Goal: Task Accomplishment & Management: Use online tool/utility

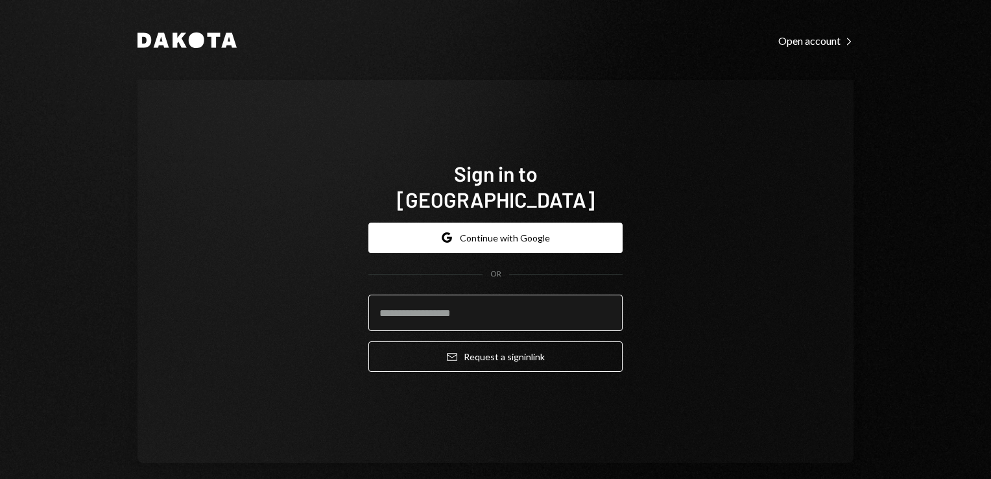
click at [435, 308] on input "email" at bounding box center [495, 312] width 254 height 36
type input "**********"
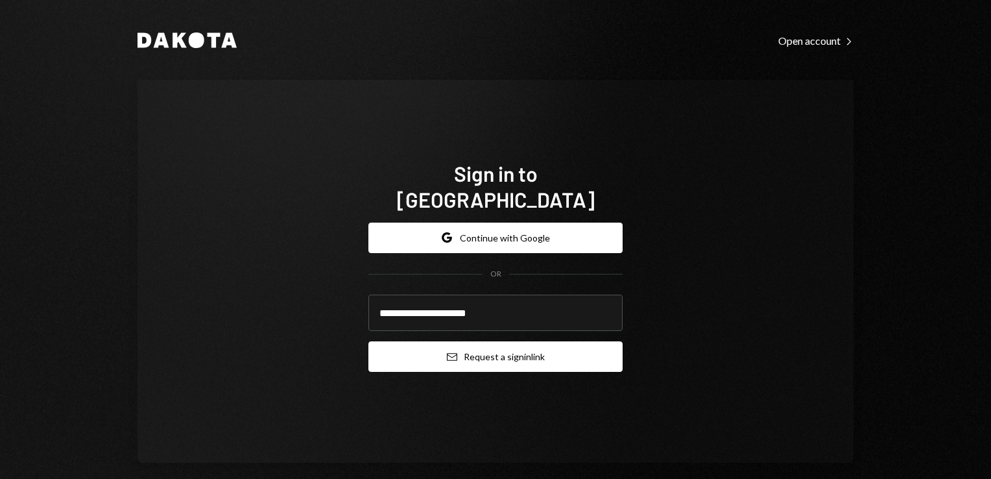
click at [484, 341] on button "Email Request a sign in link" at bounding box center [495, 356] width 254 height 30
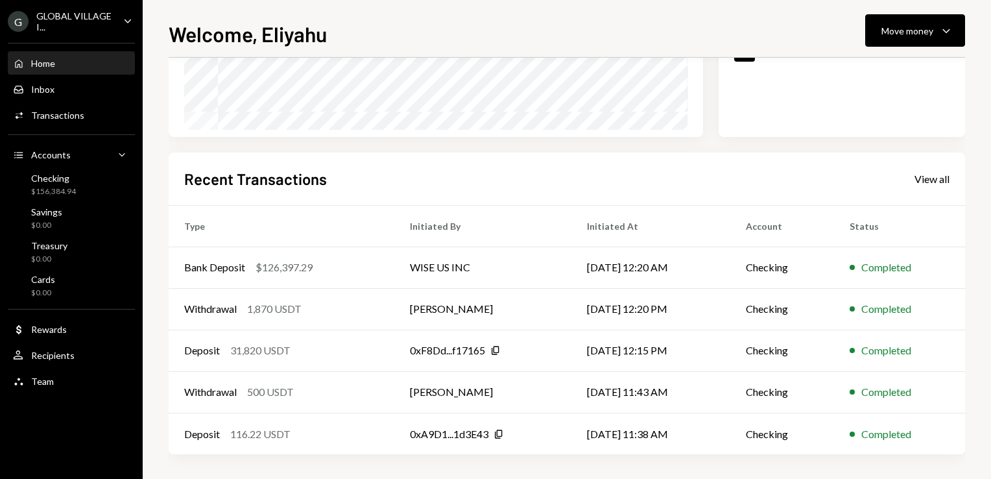
scroll to position [241, 0]
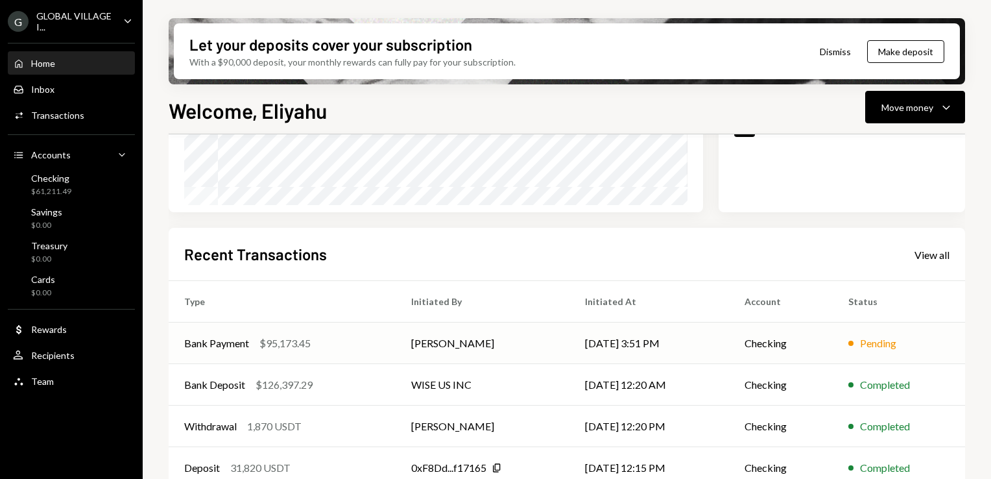
click at [457, 343] on td "[PERSON_NAME]" at bounding box center [483, 343] width 174 height 42
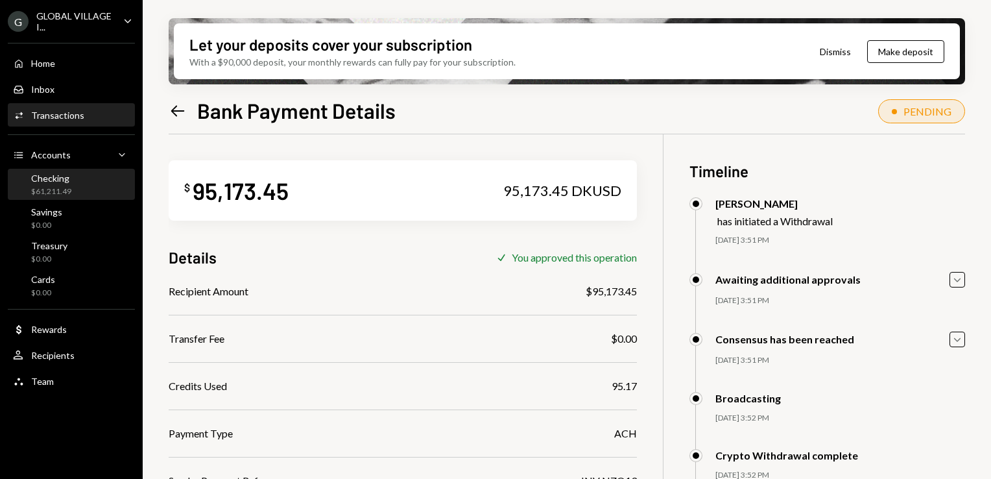
click at [59, 177] on div "Checking" at bounding box center [51, 178] width 40 height 11
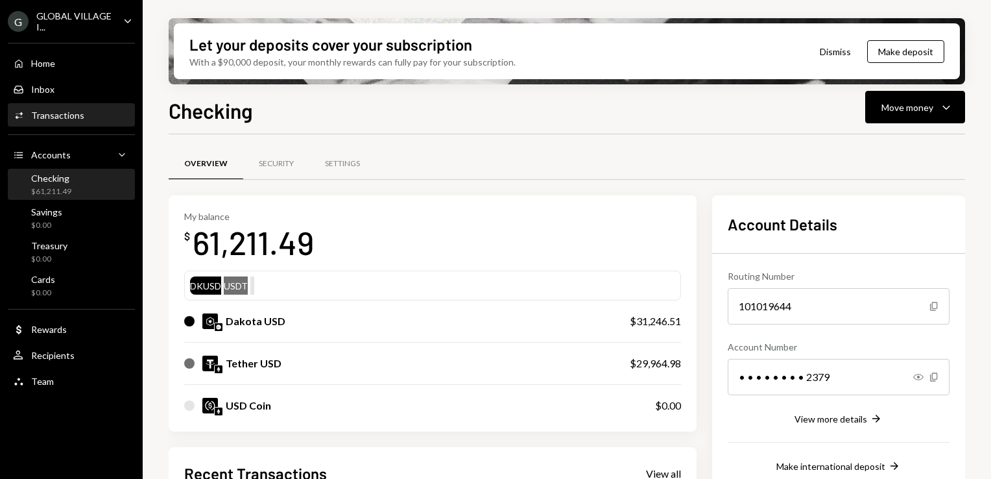
click at [78, 112] on div "Transactions" at bounding box center [57, 115] width 53 height 11
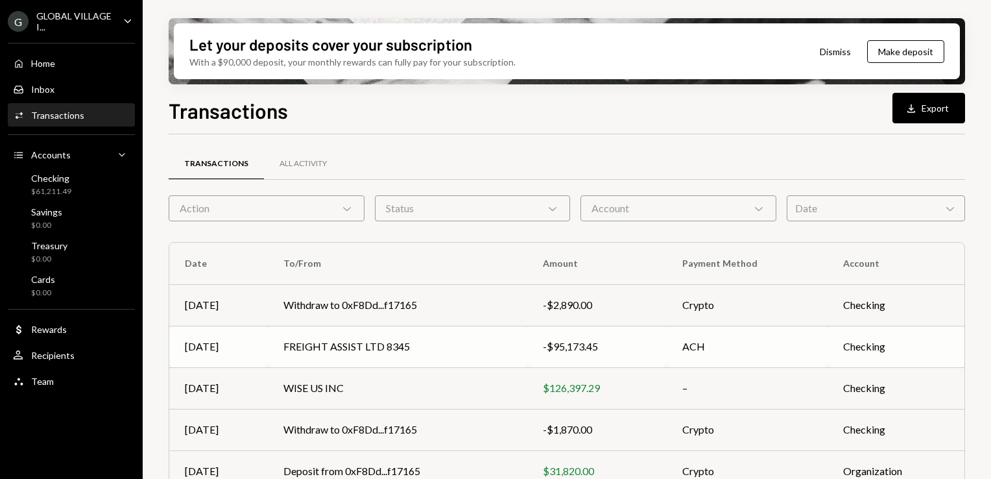
click at [361, 344] on td "FREIGHT ASSIST LTD 8345" at bounding box center [397, 347] width 259 height 42
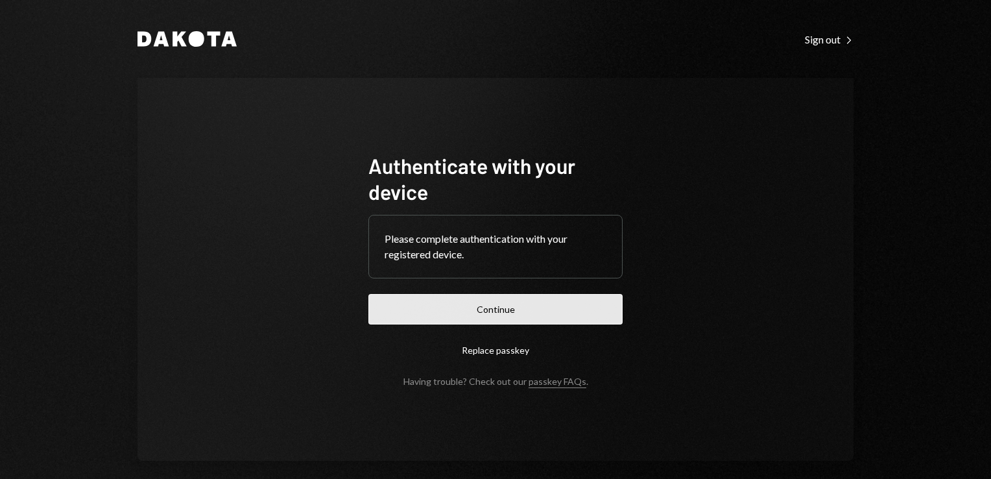
click at [519, 315] on button "Continue" at bounding box center [495, 309] width 254 height 30
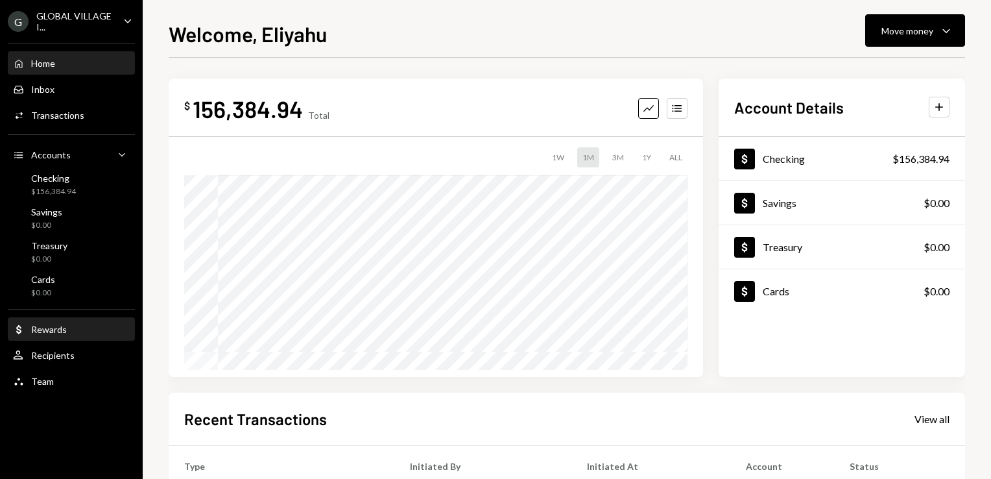
click at [62, 318] on div "Dollar Rewards" at bounding box center [71, 329] width 117 height 22
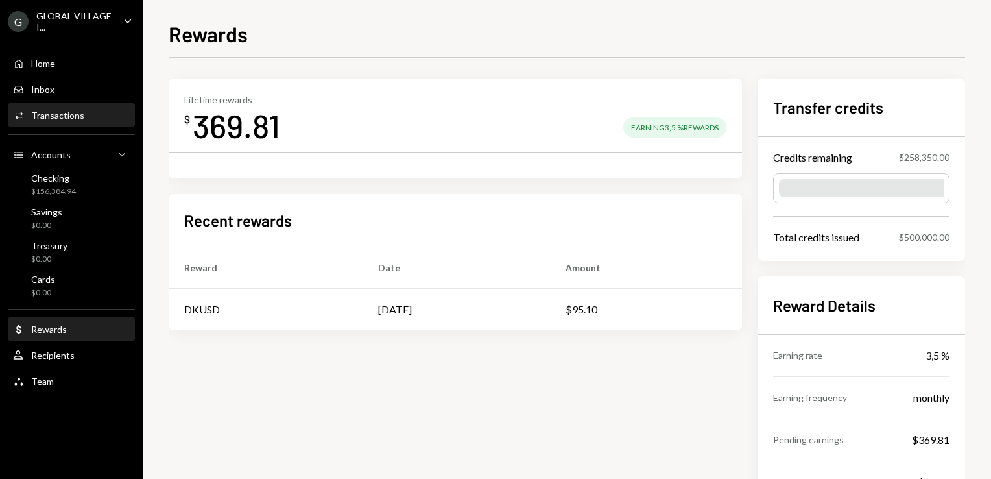
click at [56, 113] on div "Transactions" at bounding box center [57, 115] width 53 height 11
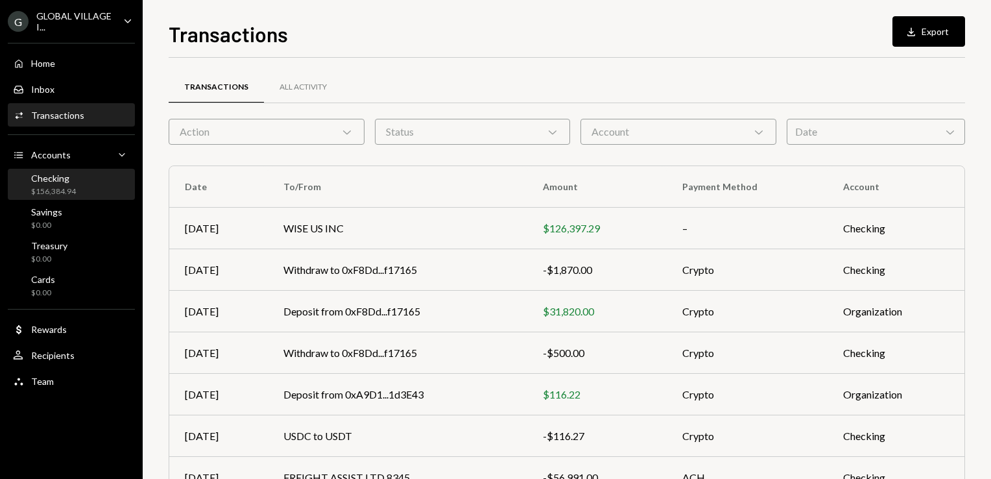
click at [59, 183] on div "Checking" at bounding box center [53, 178] width 45 height 11
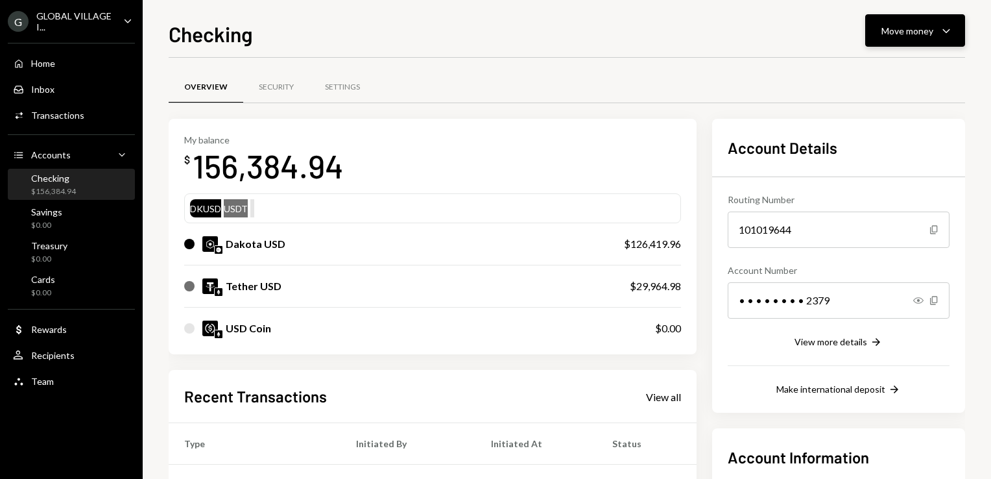
click at [938, 27] on div "Move money Caret Down" at bounding box center [914, 31] width 67 height 16
click at [870, 72] on div "Send" at bounding box center [904, 70] width 95 height 14
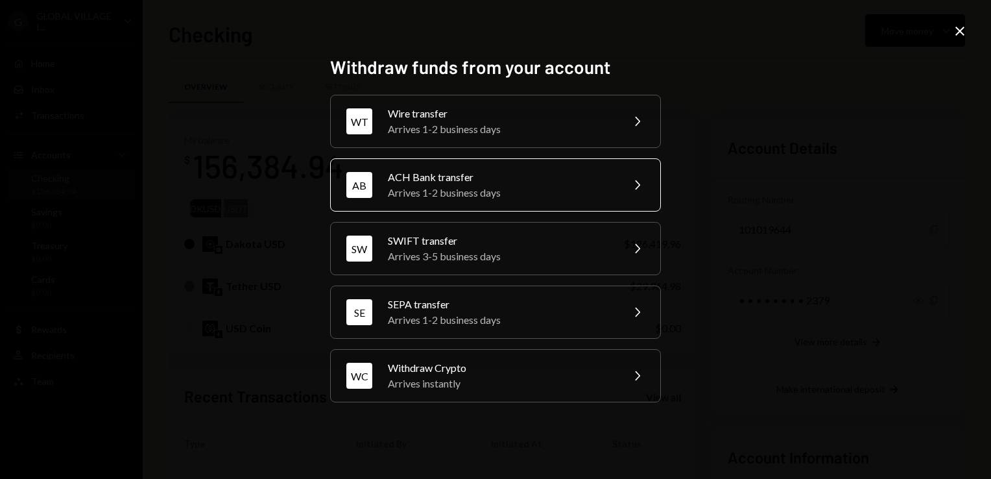
click at [512, 175] on div "ACH Bank transfer" at bounding box center [501, 177] width 226 height 16
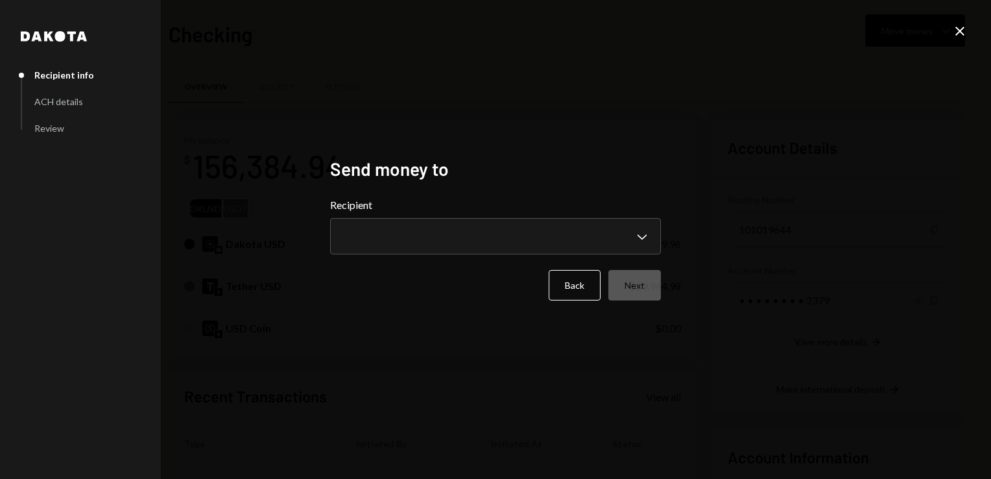
click at [960, 26] on icon "Close" at bounding box center [960, 31] width 16 height 16
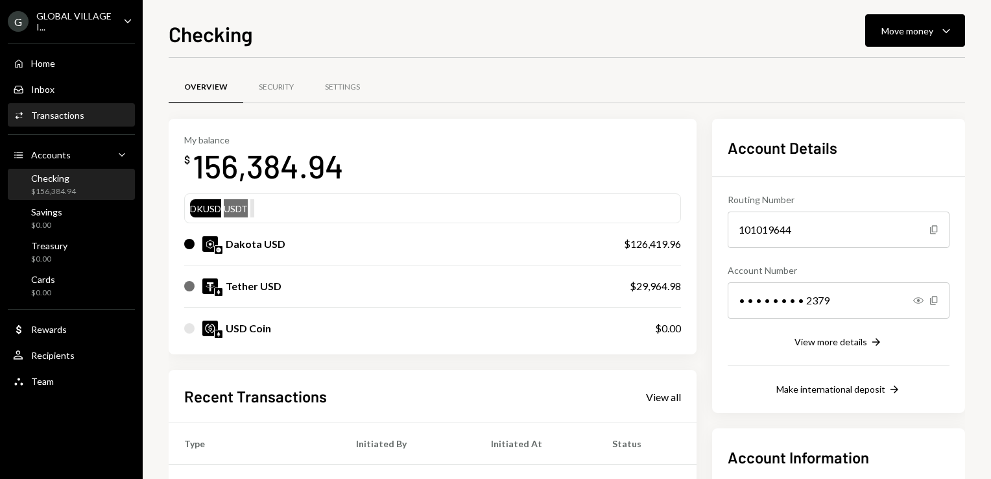
click at [45, 119] on div "Transactions" at bounding box center [57, 115] width 53 height 11
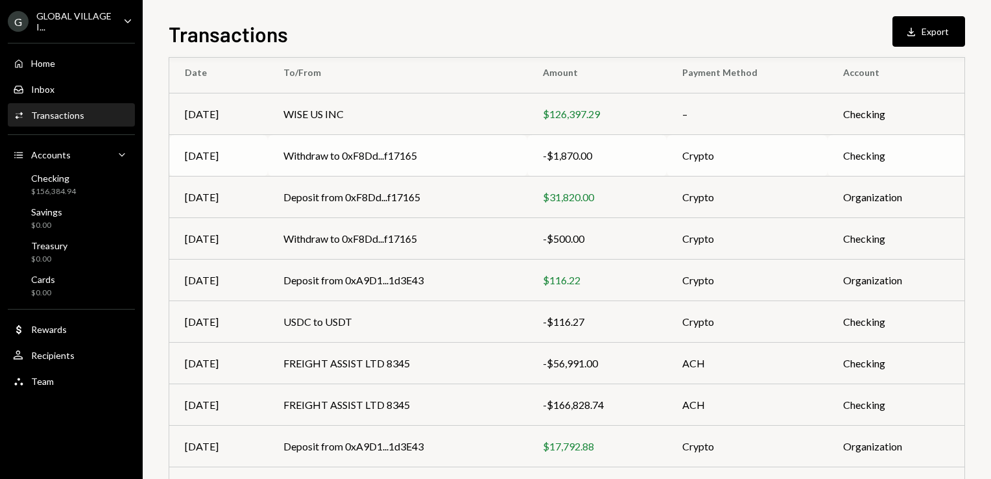
scroll to position [161, 0]
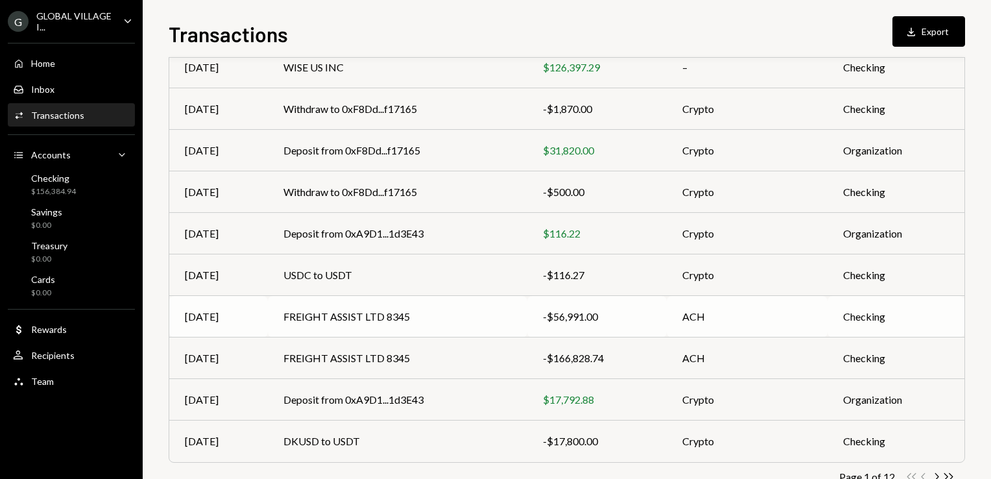
click at [419, 316] on td "FREIGHT ASSIST LTD 8345" at bounding box center [397, 317] width 259 height 42
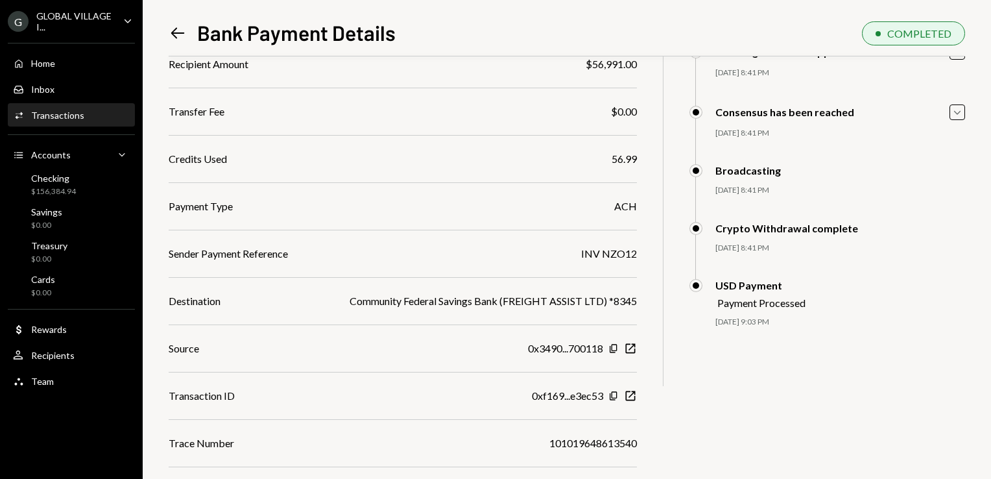
scroll to position [168, 0]
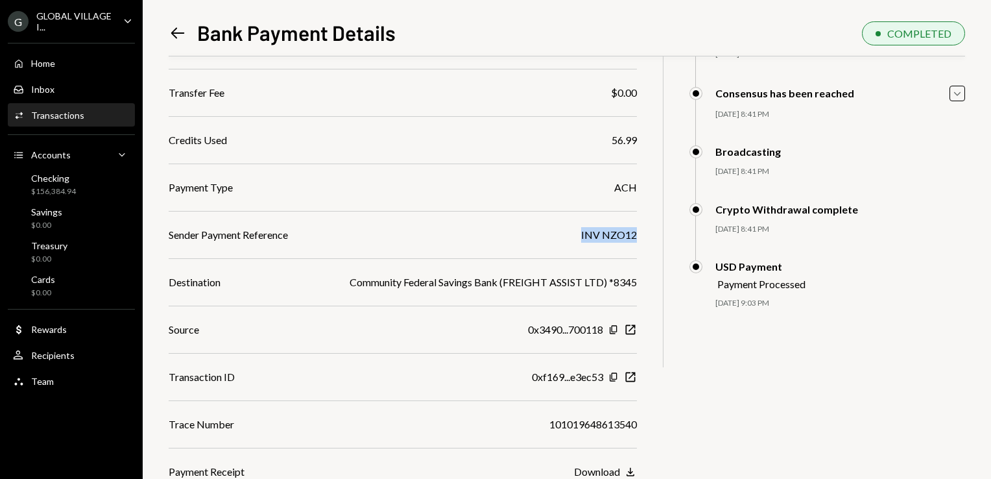
drag, startPoint x: 580, startPoint y: 233, endPoint x: 641, endPoint y: 237, distance: 60.4
click at [641, 237] on div "$ 56,991.00 56,991 DKUSD Details Check You approved this operation Recipient Am…" at bounding box center [567, 183] width 796 height 591
copy div "INV NZO12"
click at [61, 185] on div "Checking $156,384.94" at bounding box center [53, 185] width 45 height 25
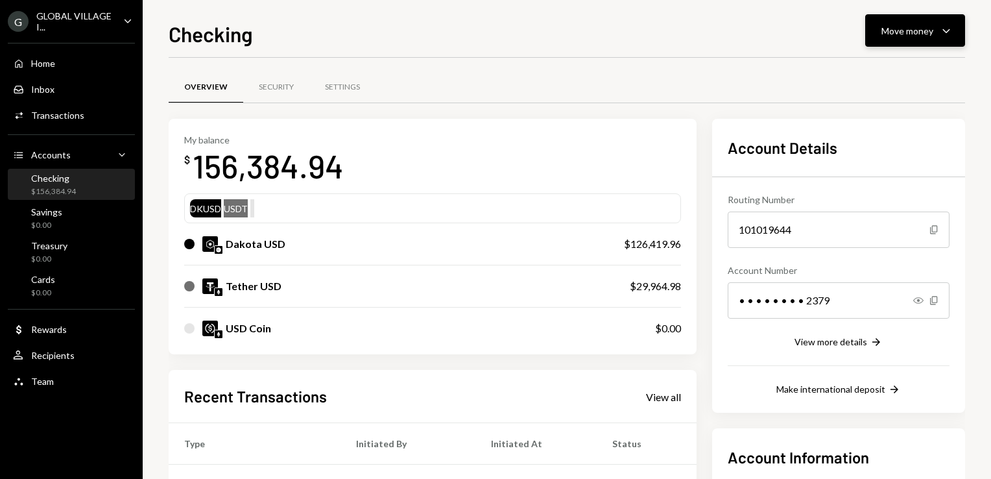
click at [936, 34] on div "Move money Caret Down" at bounding box center [914, 31] width 67 height 16
click at [877, 68] on div "Send" at bounding box center [904, 70] width 95 height 14
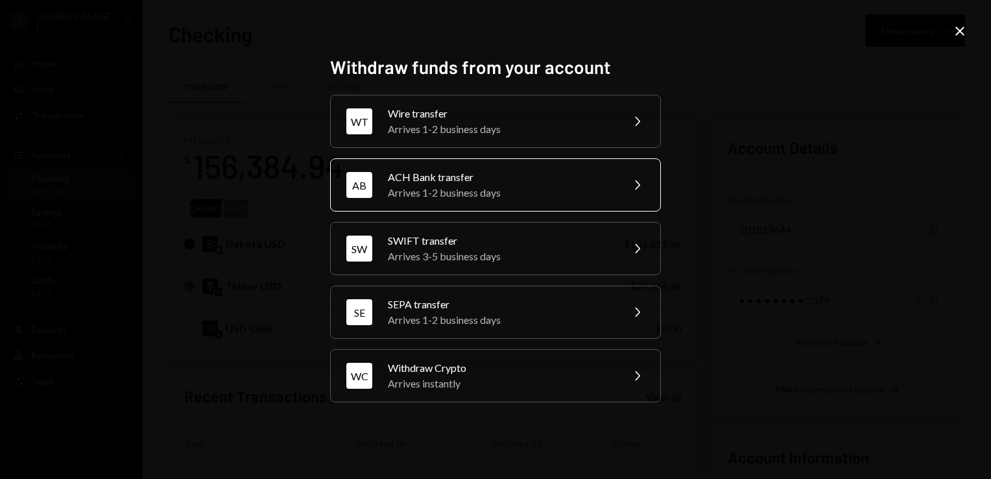
click at [450, 174] on div "ACH Bank transfer" at bounding box center [501, 177] width 226 height 16
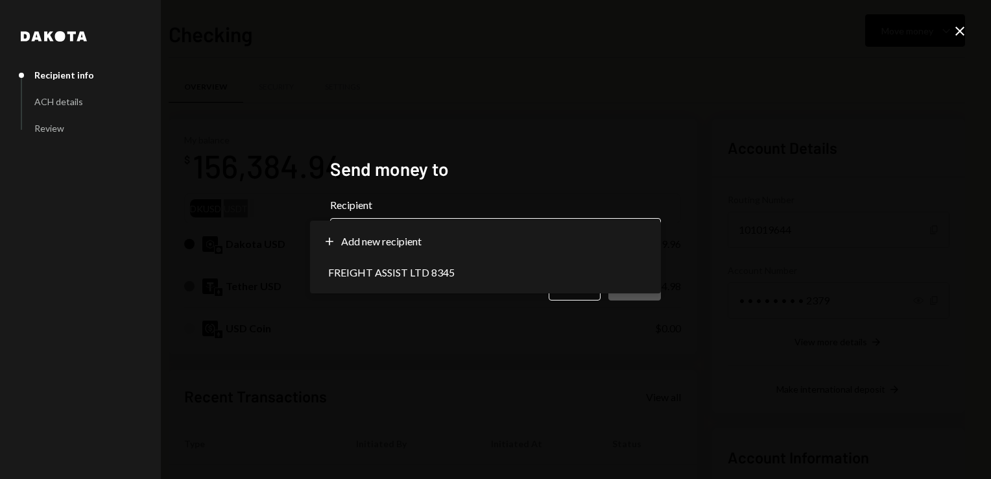
click at [645, 243] on body "G GLOBAL VILLAGE I... Caret Down Home Home Inbox Inbox Activities Transactions …" at bounding box center [495, 239] width 991 height 479
select select "**********"
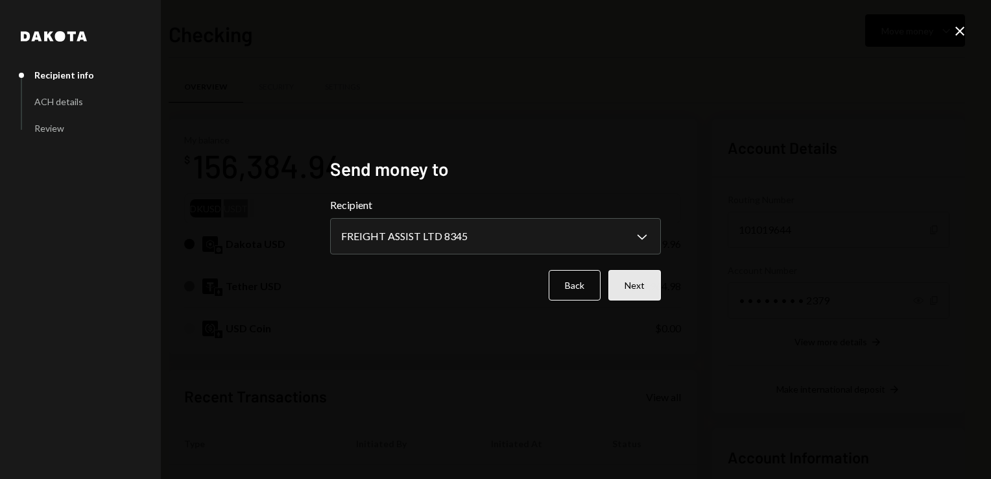
click at [641, 291] on button "Next" at bounding box center [634, 285] width 53 height 30
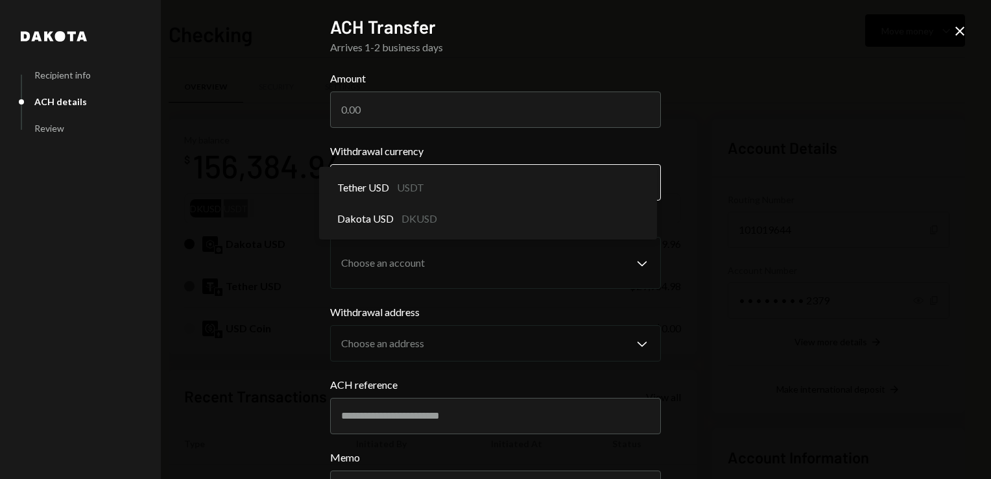
click at [435, 187] on body "G GLOBAL VILLAGE I... Caret Down Home Home Inbox Inbox Activities Transactions …" at bounding box center [495, 239] width 991 height 479
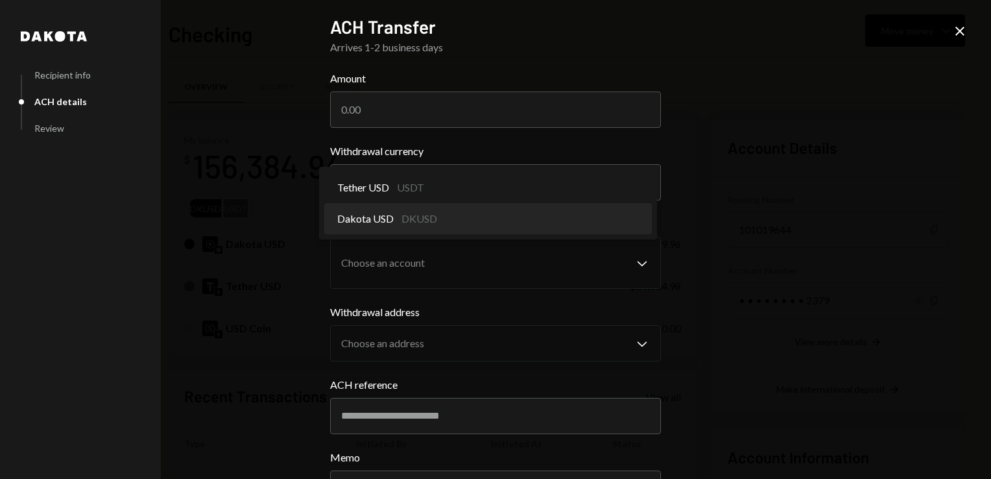
select select "*****"
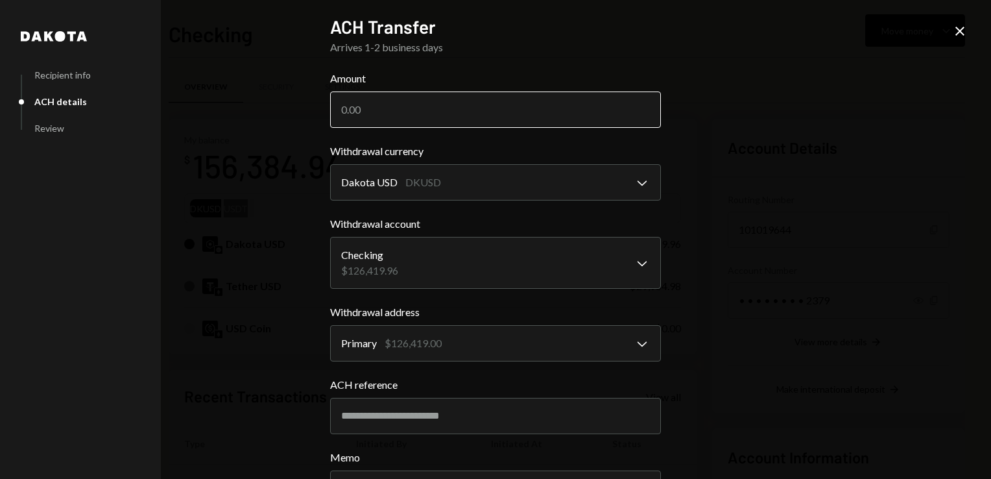
click at [370, 106] on input "Amount" at bounding box center [495, 109] width 331 height 36
type input "95173.45"
click at [708, 161] on div "**********" at bounding box center [495, 239] width 991 height 479
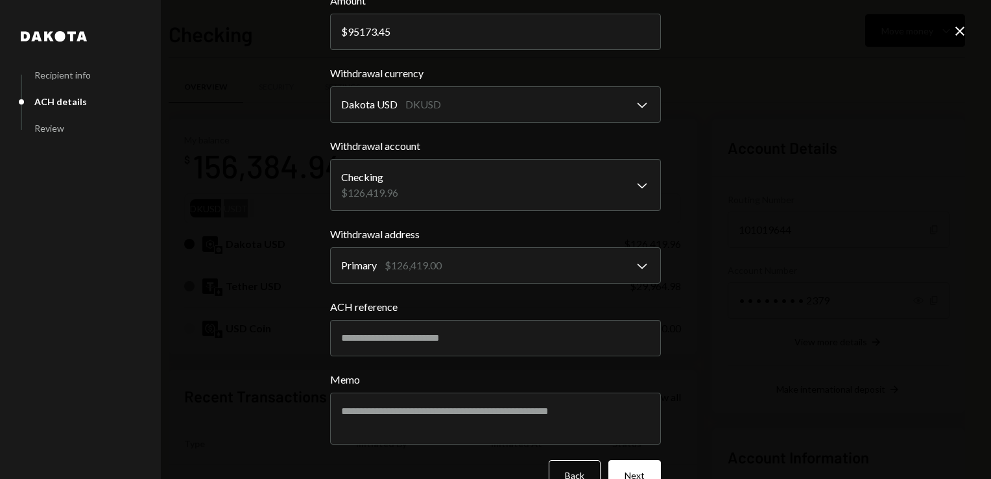
scroll to position [109, 0]
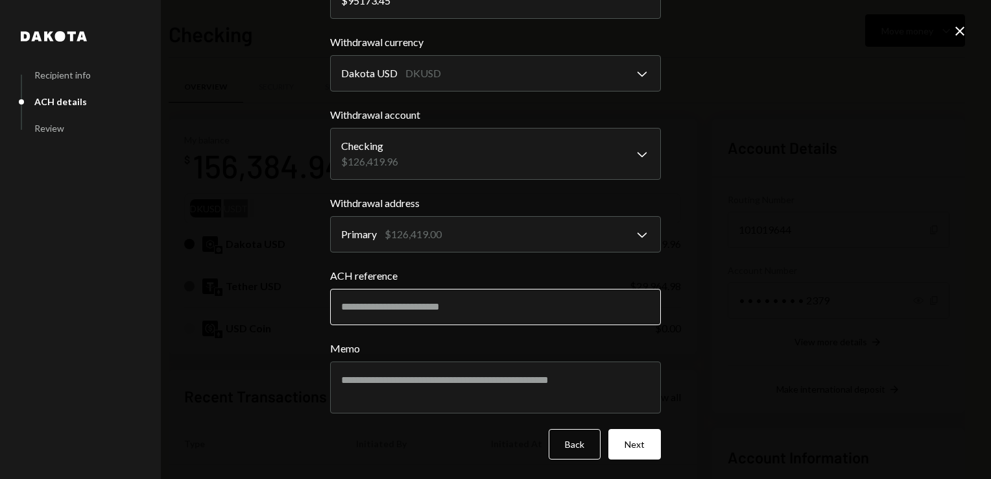
click at [459, 297] on input "ACH reference" at bounding box center [495, 307] width 331 height 36
paste input "*********"
type input "*********"
click at [745, 321] on div "**********" at bounding box center [495, 239] width 991 height 479
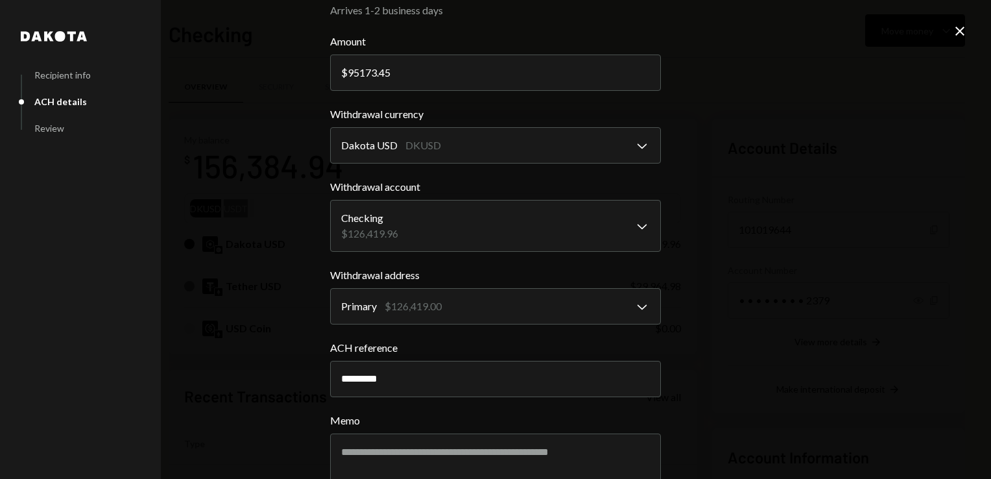
scroll to position [0, 0]
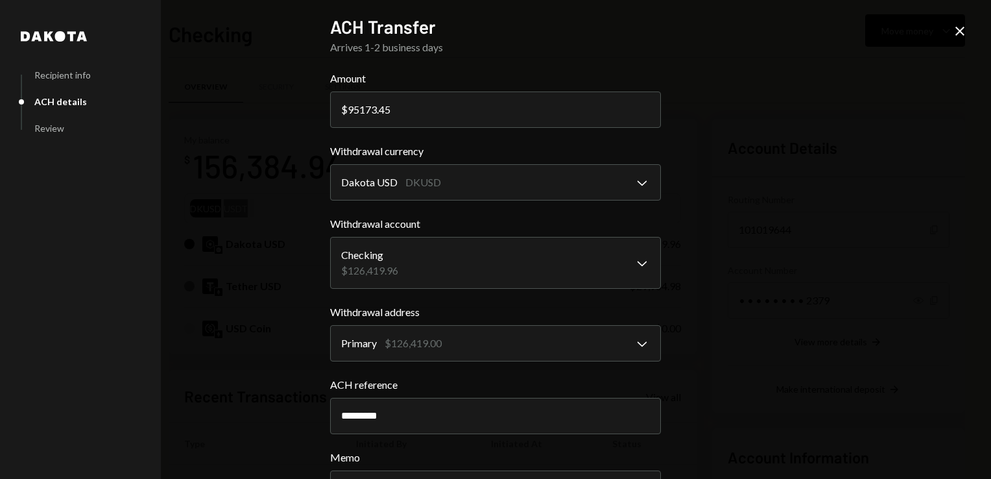
click at [724, 136] on div "**********" at bounding box center [495, 239] width 991 height 479
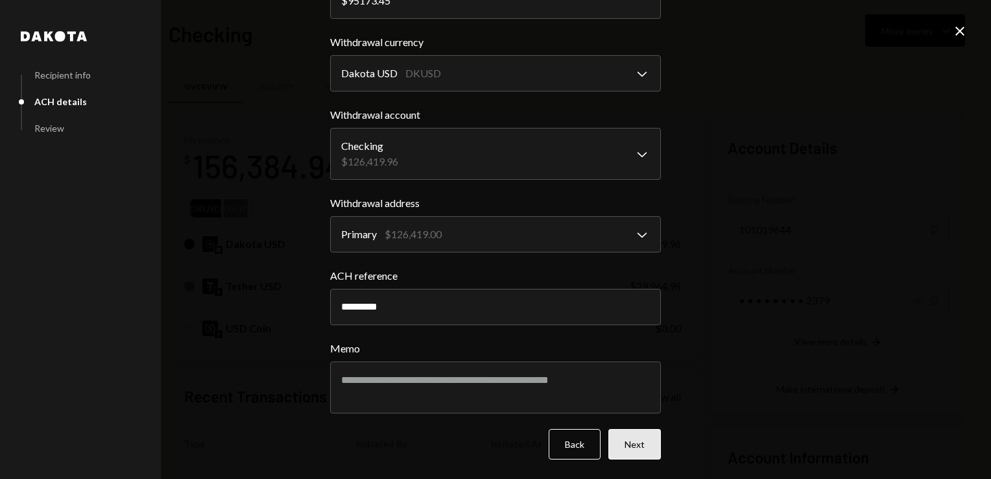
click at [633, 447] on button "Next" at bounding box center [634, 444] width 53 height 30
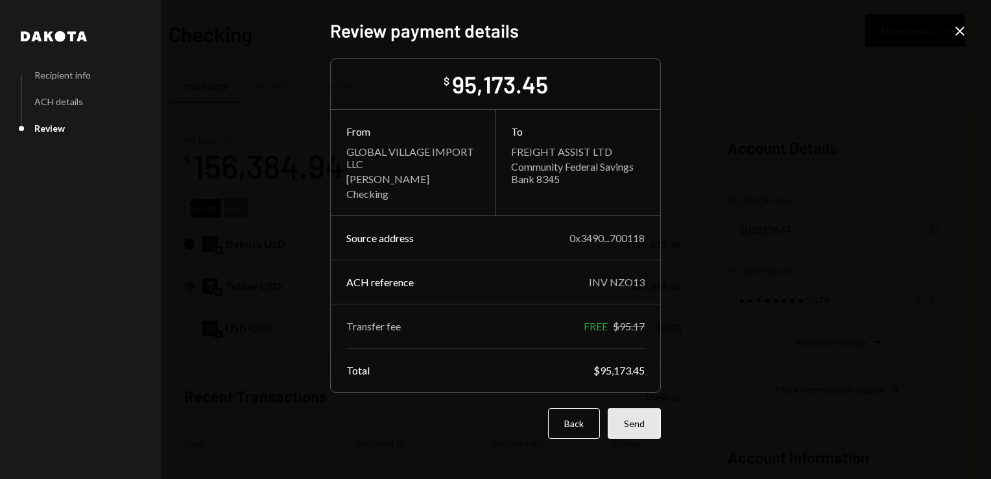
click at [639, 416] on button "Send" at bounding box center [634, 423] width 53 height 30
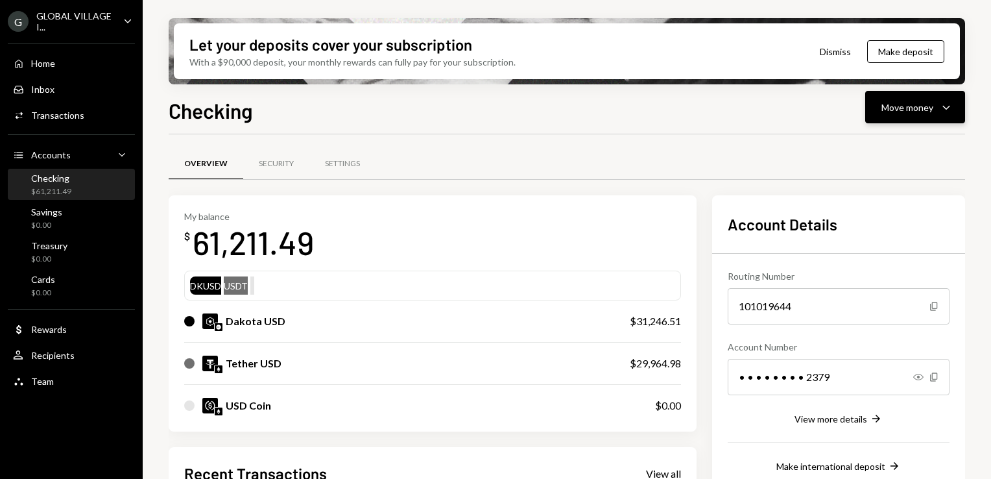
click at [937, 108] on div "Move money Caret Down" at bounding box center [914, 107] width 67 height 16
click at [874, 150] on div "Send" at bounding box center [904, 146] width 95 height 14
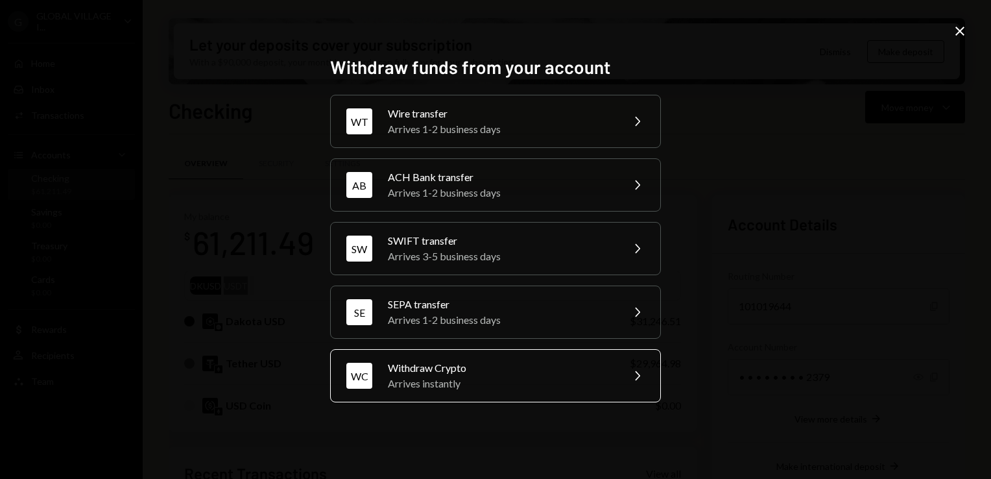
click at [470, 380] on div "Arrives instantly" at bounding box center [501, 383] width 226 height 16
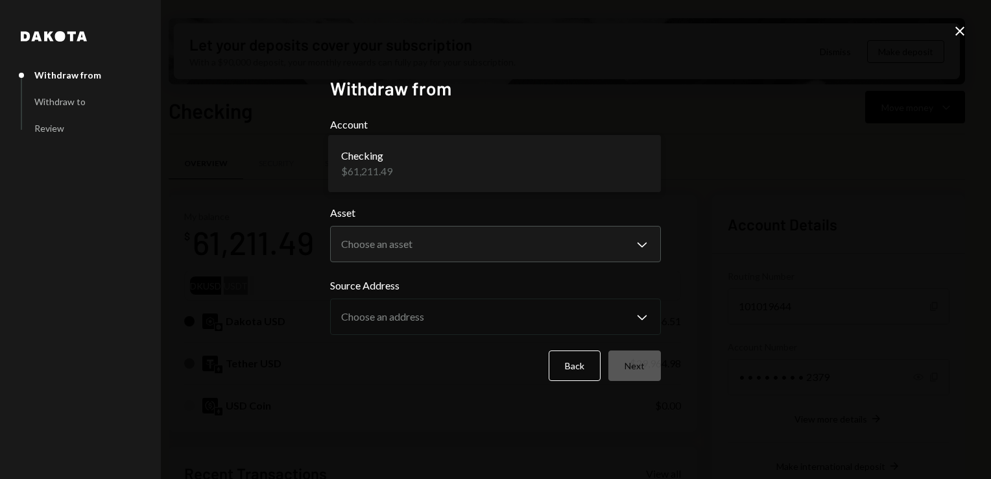
click at [635, 166] on body "G GLOBAL VILLAGE I... Caret Down Home Home Inbox Inbox Activities Transactions …" at bounding box center [495, 239] width 991 height 479
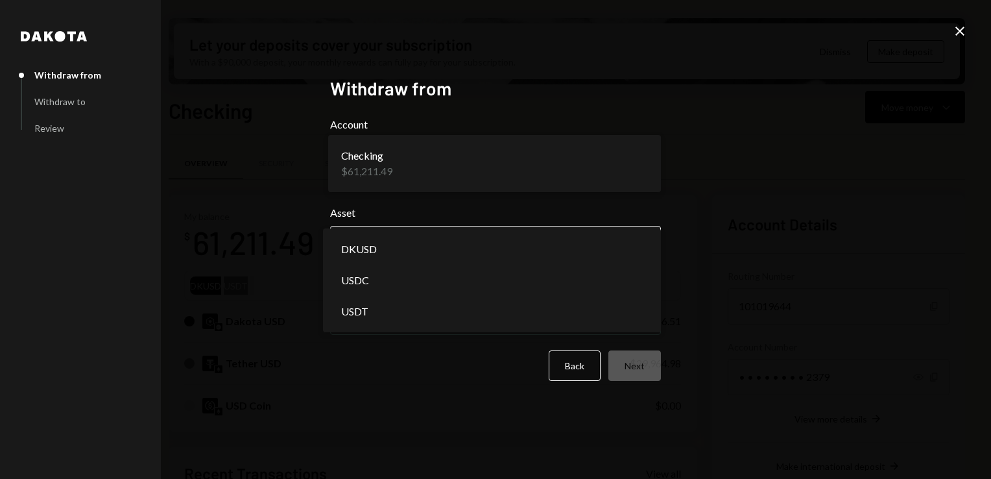
click at [638, 246] on body "G GLOBAL VILLAGE I... Caret Down Home Home Inbox Inbox Activities Transactions …" at bounding box center [495, 239] width 991 height 479
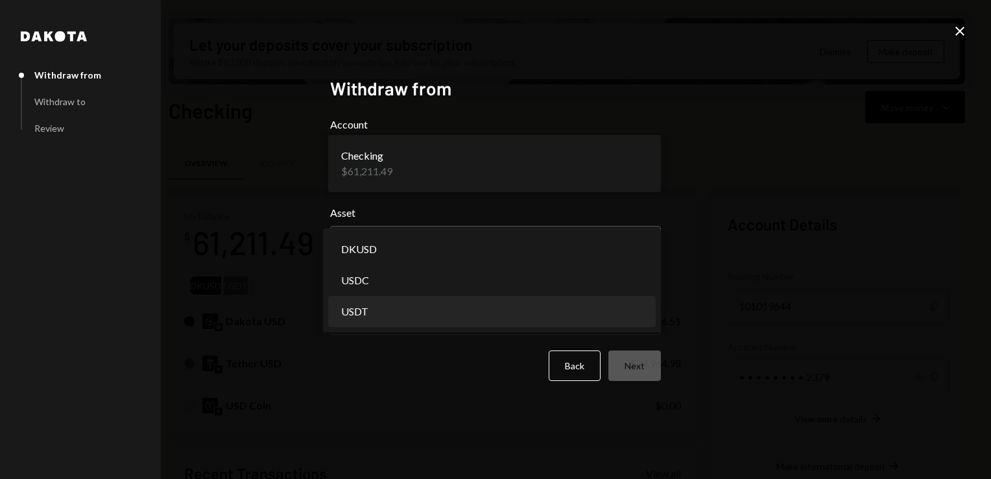
select select "****"
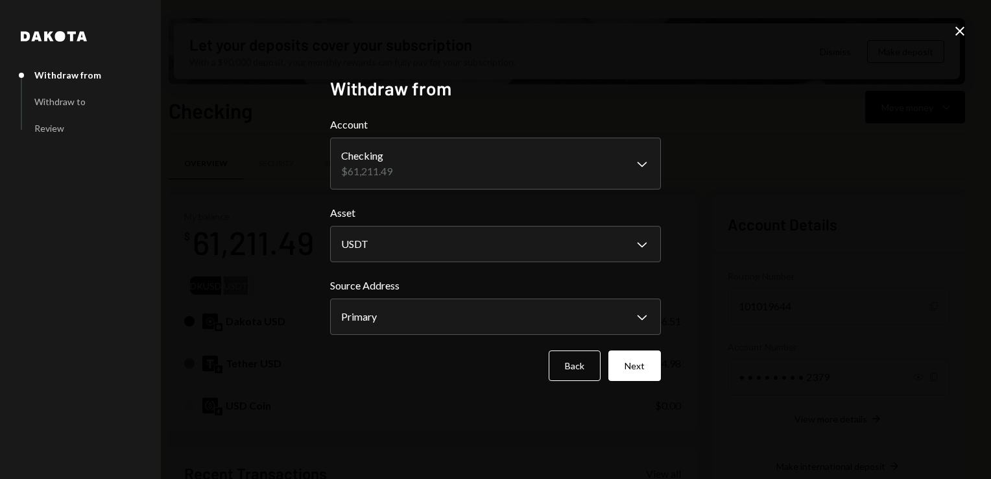
click at [955, 37] on icon "Close" at bounding box center [960, 31] width 16 height 16
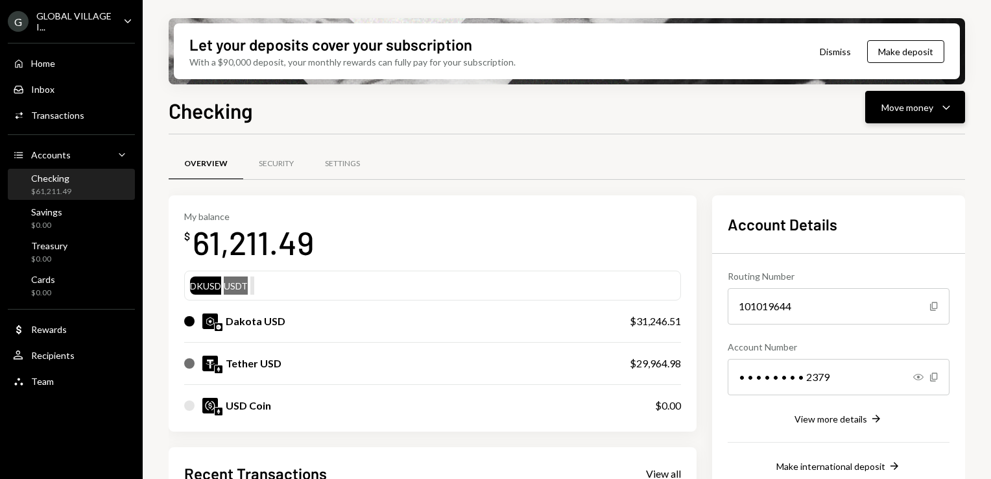
click at [929, 101] on div "Move money" at bounding box center [907, 108] width 52 height 14
click at [877, 143] on div "Send" at bounding box center [904, 146] width 95 height 14
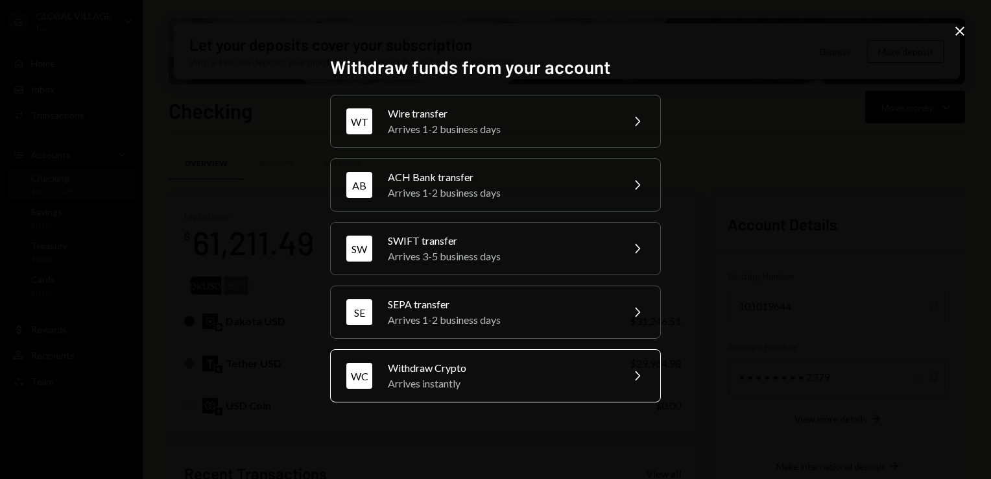
click at [451, 365] on div "Withdraw Crypto" at bounding box center [501, 368] width 226 height 16
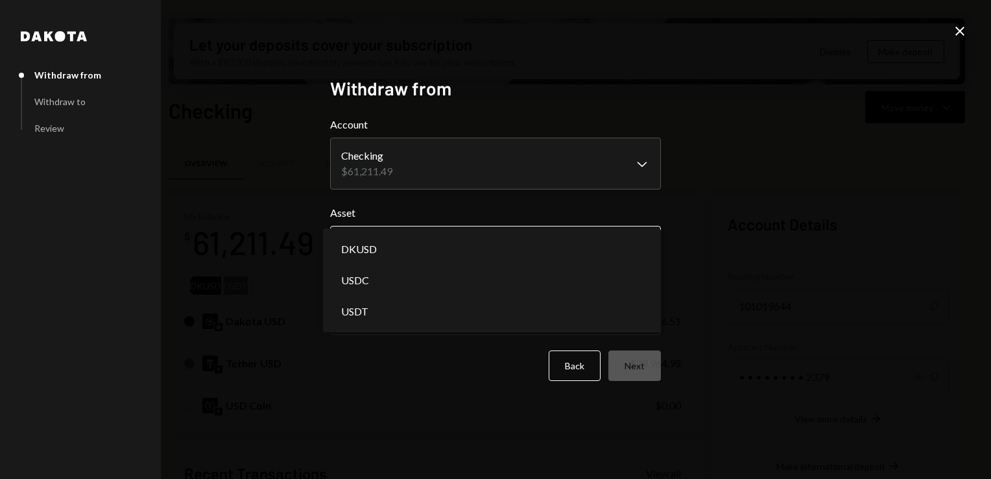
click at [542, 237] on body "G GLOBAL VILLAGE I... Caret Down Home Home Inbox Inbox Activities Transactions …" at bounding box center [495, 239] width 991 height 479
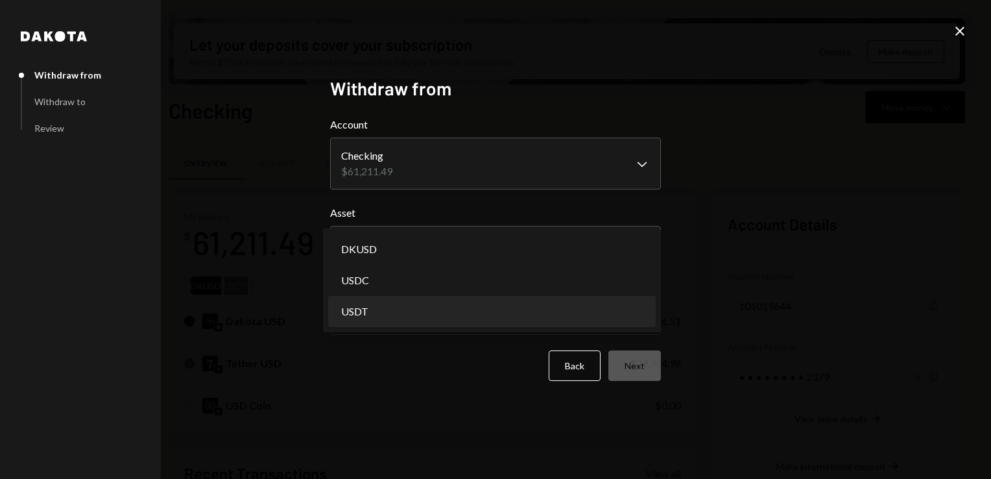
select select "****"
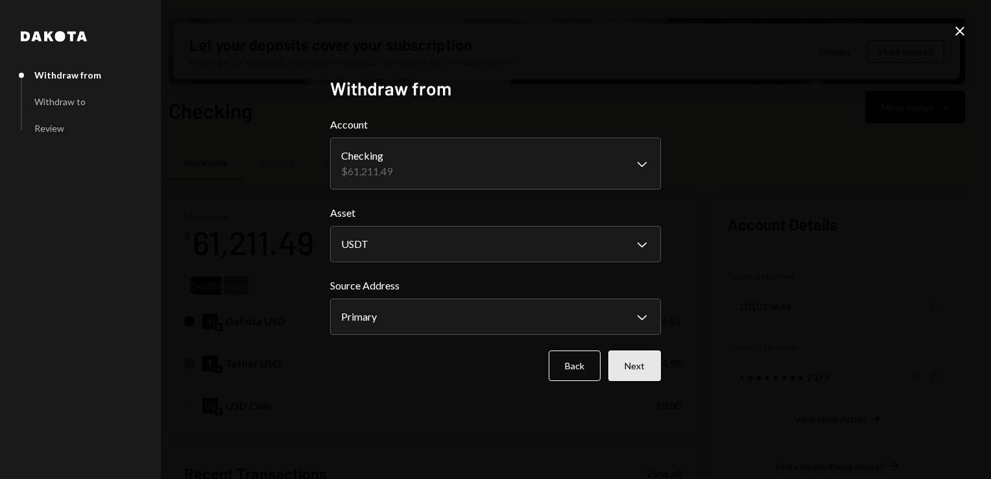
click at [638, 366] on button "Next" at bounding box center [634, 365] width 53 height 30
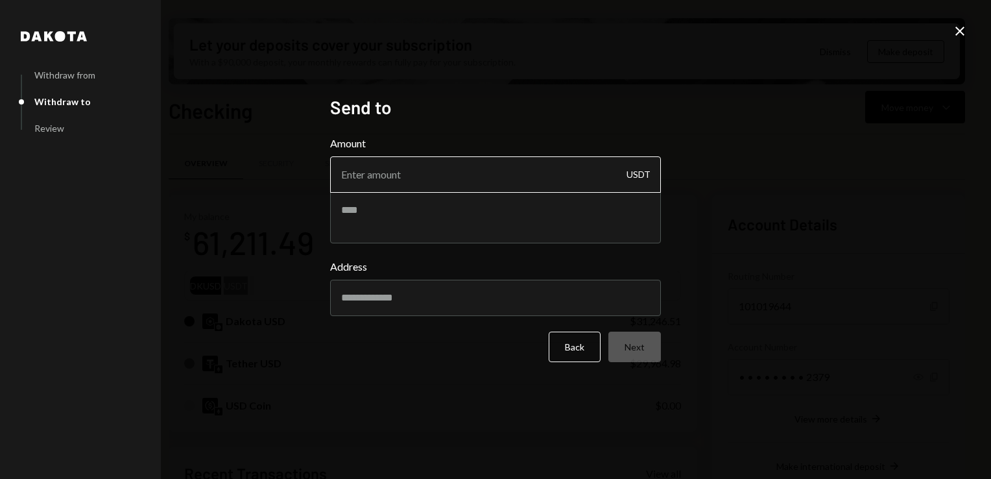
click at [400, 172] on input "Amount" at bounding box center [495, 174] width 331 height 36
type input "2890"
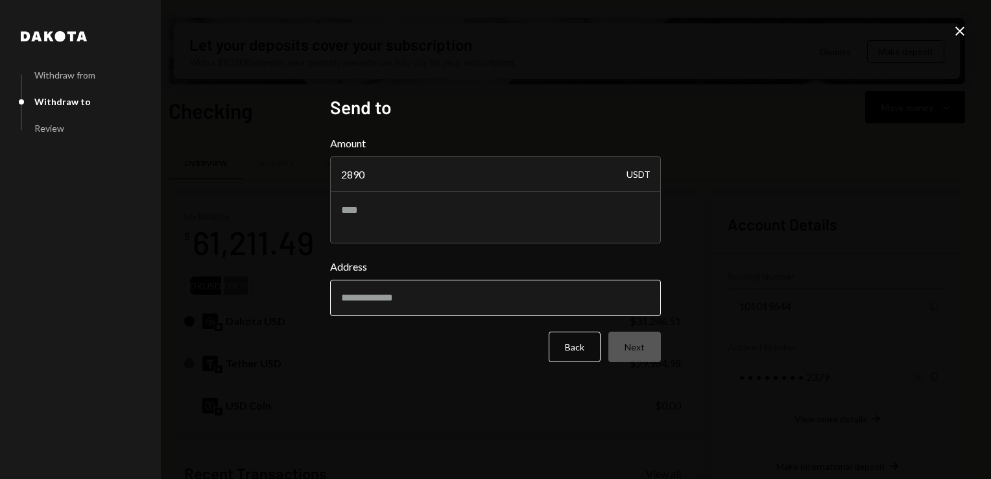
click at [446, 302] on input "Address" at bounding box center [495, 298] width 331 height 36
paste input "**********"
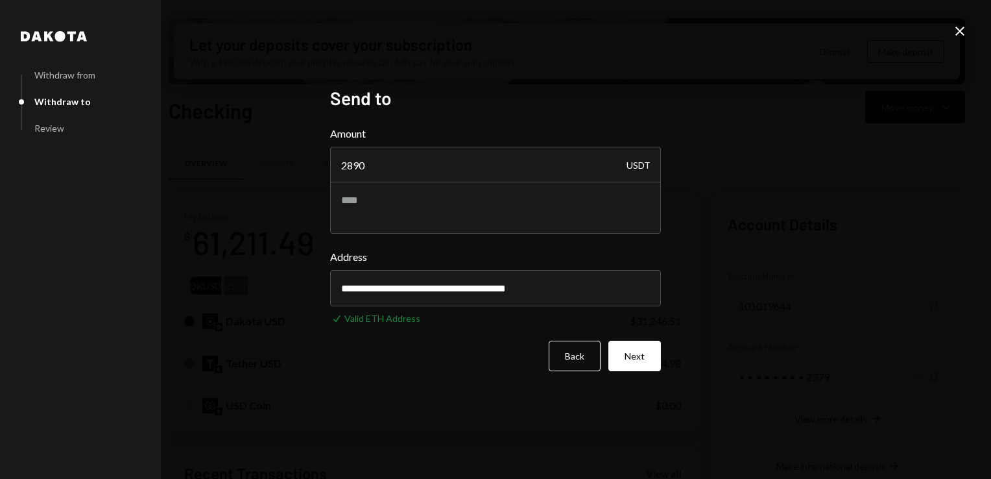
type input "**********"
click at [638, 351] on button "Next" at bounding box center [634, 355] width 53 height 30
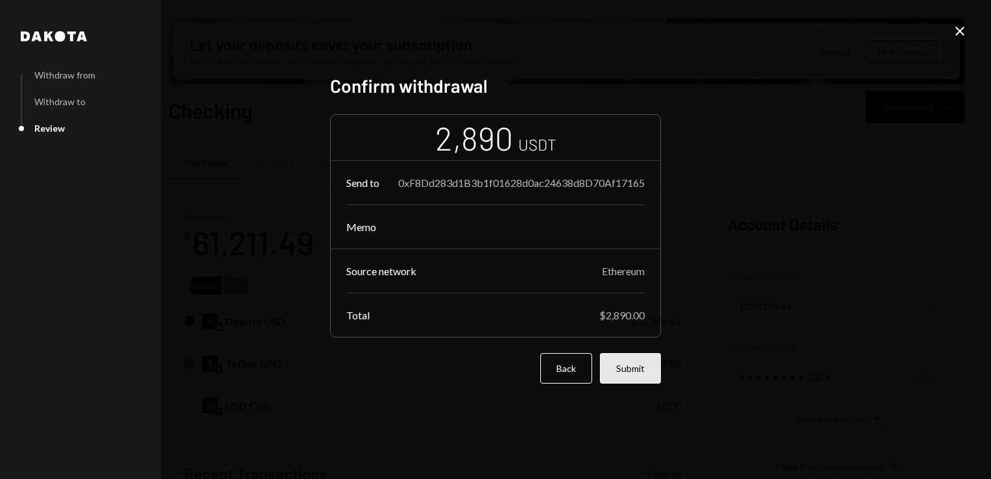
click at [630, 378] on button "Submit" at bounding box center [630, 368] width 61 height 30
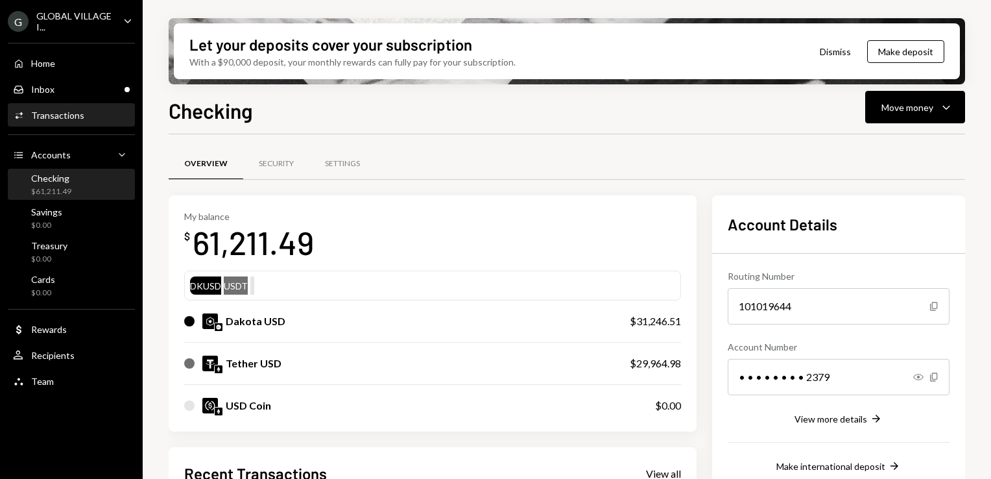
click at [57, 117] on div "Transactions" at bounding box center [57, 115] width 53 height 11
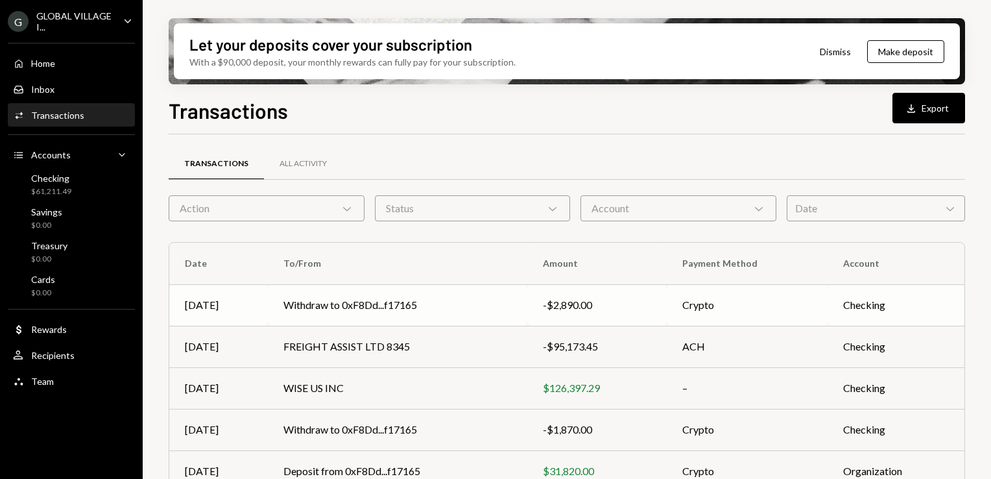
click at [682, 310] on td "Crypto" at bounding box center [747, 305] width 161 height 42
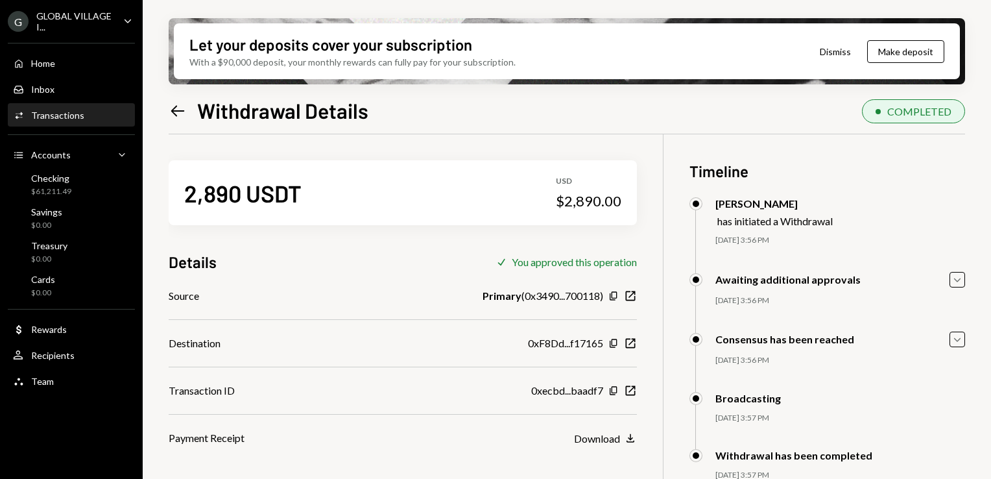
scroll to position [104, 0]
click at [46, 53] on div "Home Home" at bounding box center [71, 64] width 117 height 22
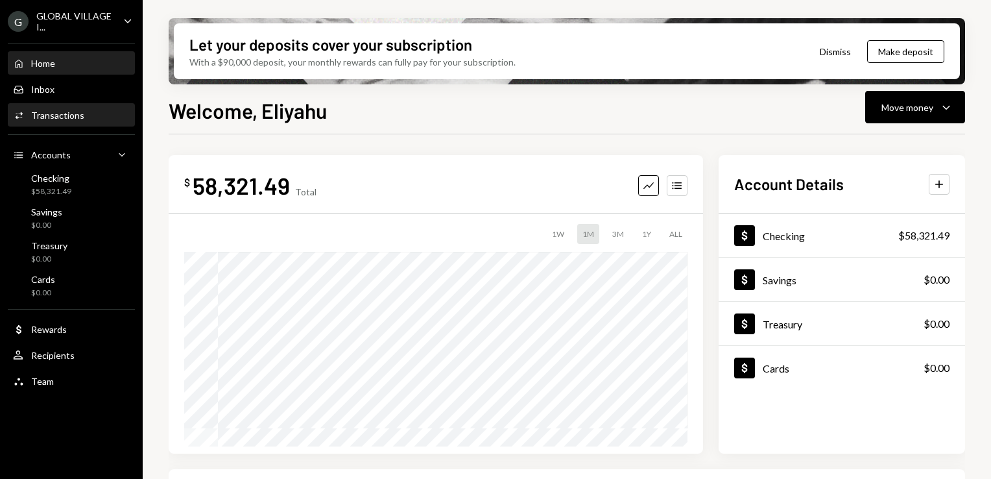
click at [62, 123] on div "Activities Transactions" at bounding box center [71, 115] width 117 height 22
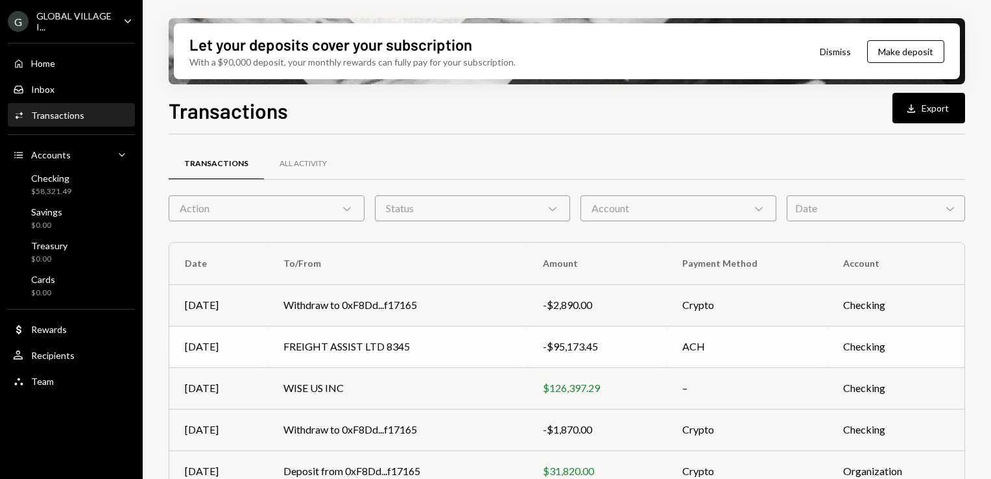
click at [353, 351] on td "FREIGHT ASSIST LTD 8345" at bounding box center [397, 347] width 259 height 42
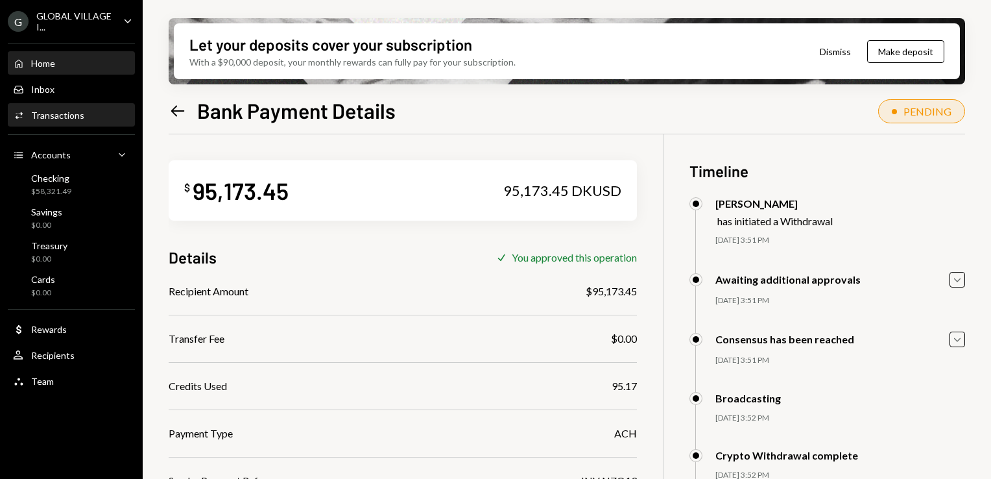
click at [49, 60] on div "Home" at bounding box center [43, 63] width 24 height 11
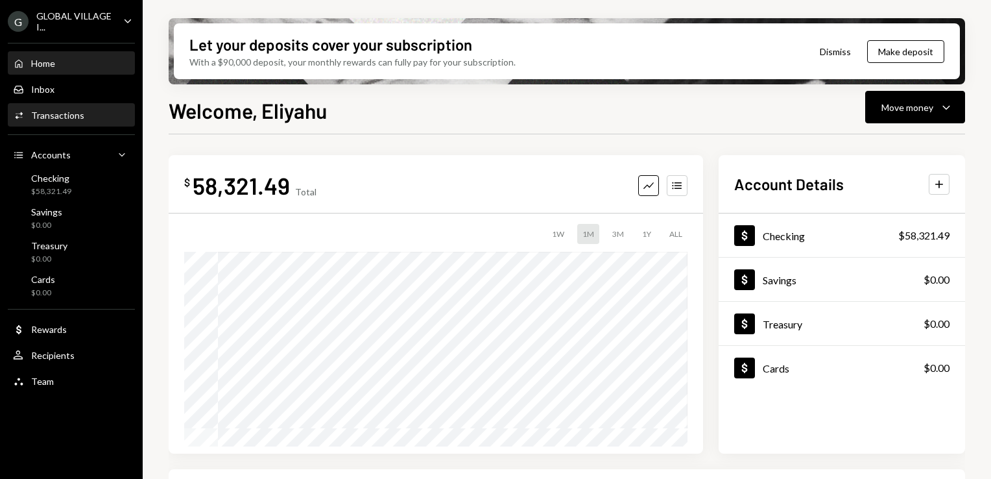
click at [64, 110] on div "Activities Transactions" at bounding box center [48, 116] width 71 height 12
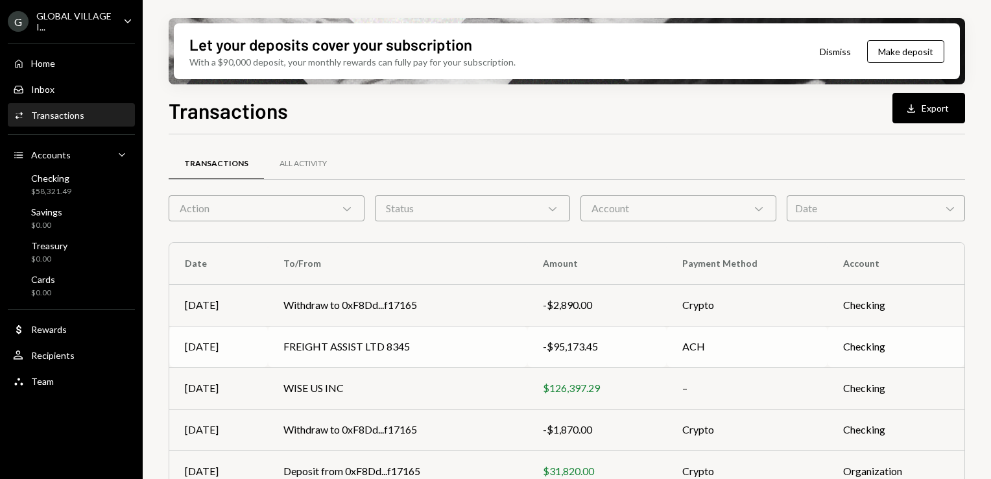
click at [385, 339] on td "FREIGHT ASSIST LTD 8345" at bounding box center [397, 347] width 259 height 42
